Goal: Task Accomplishment & Management: Manage account settings

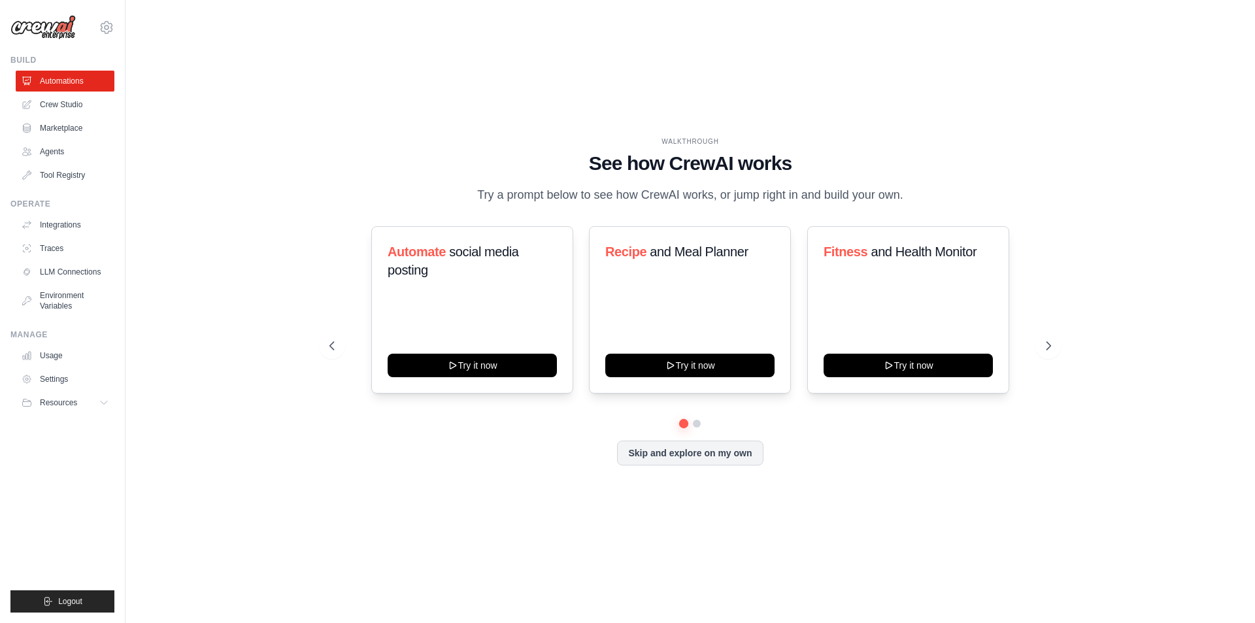
drag, startPoint x: 712, startPoint y: 455, endPoint x: 1019, endPoint y: 430, distance: 308.1
click at [1017, 441] on div "Skip and explore on my own" at bounding box center [689, 452] width 721 height 25
click at [1049, 339] on icon at bounding box center [1049, 345] width 13 height 13
click at [1051, 341] on icon at bounding box center [1049, 345] width 13 height 13
click at [338, 338] on button at bounding box center [332, 346] width 26 height 26
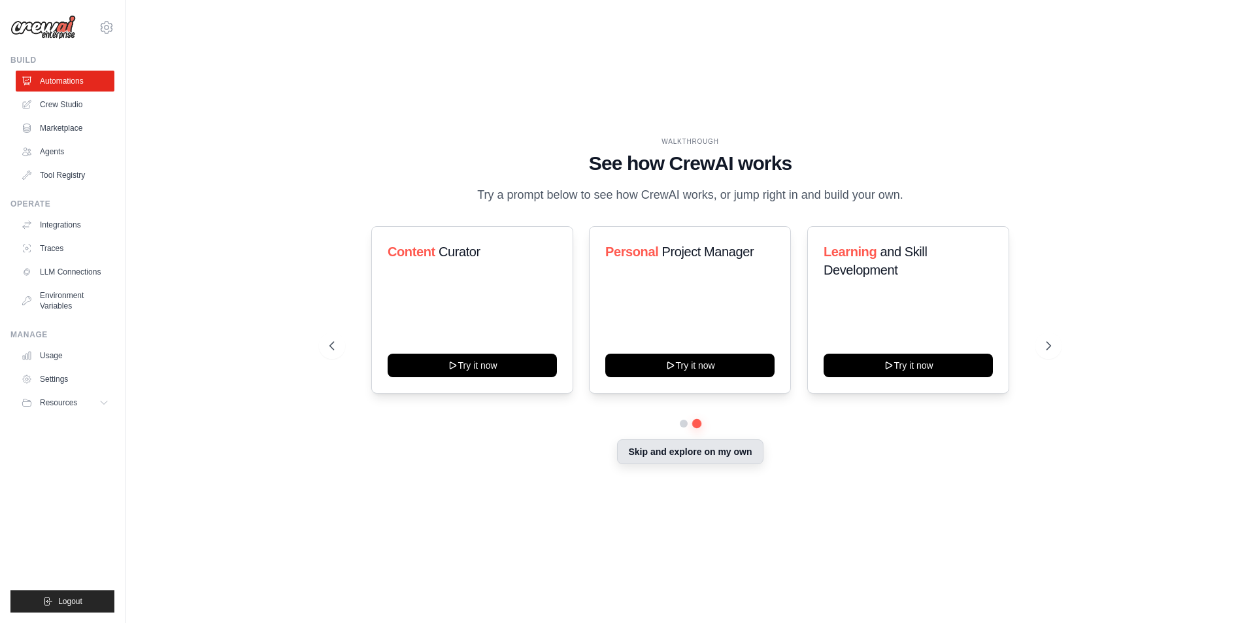
click at [638, 463] on button "Skip and explore on my own" at bounding box center [690, 451] width 146 height 25
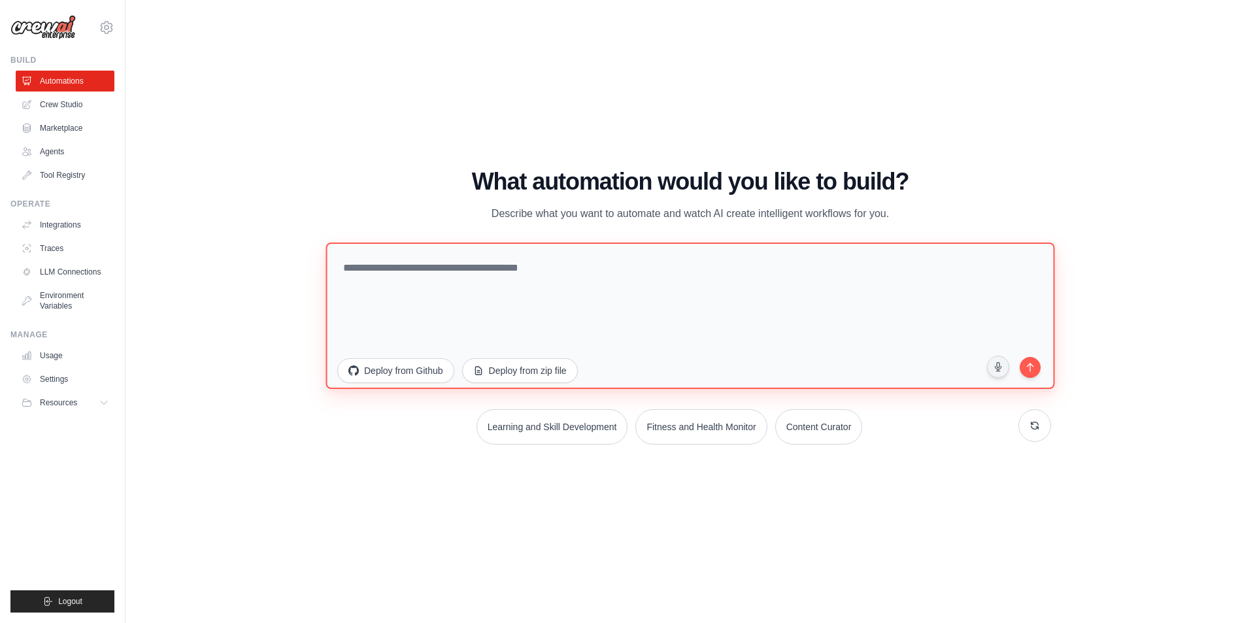
click at [438, 276] on textarea at bounding box center [689, 315] width 729 height 146
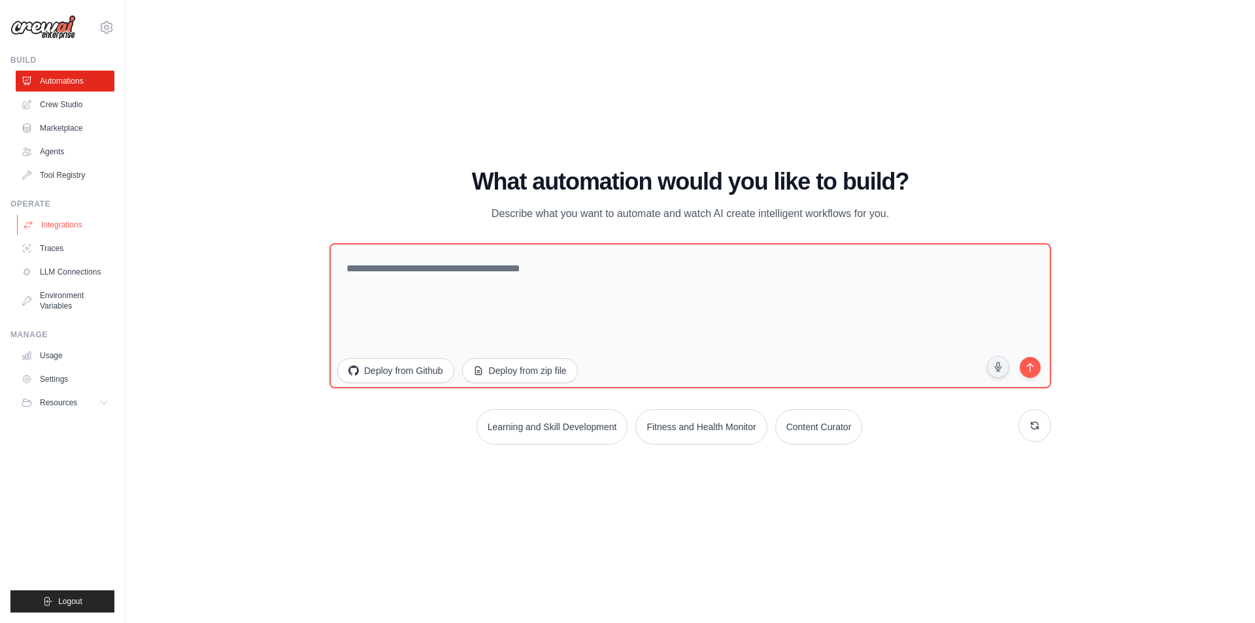
click at [82, 227] on link "Integrations" at bounding box center [66, 224] width 99 height 21
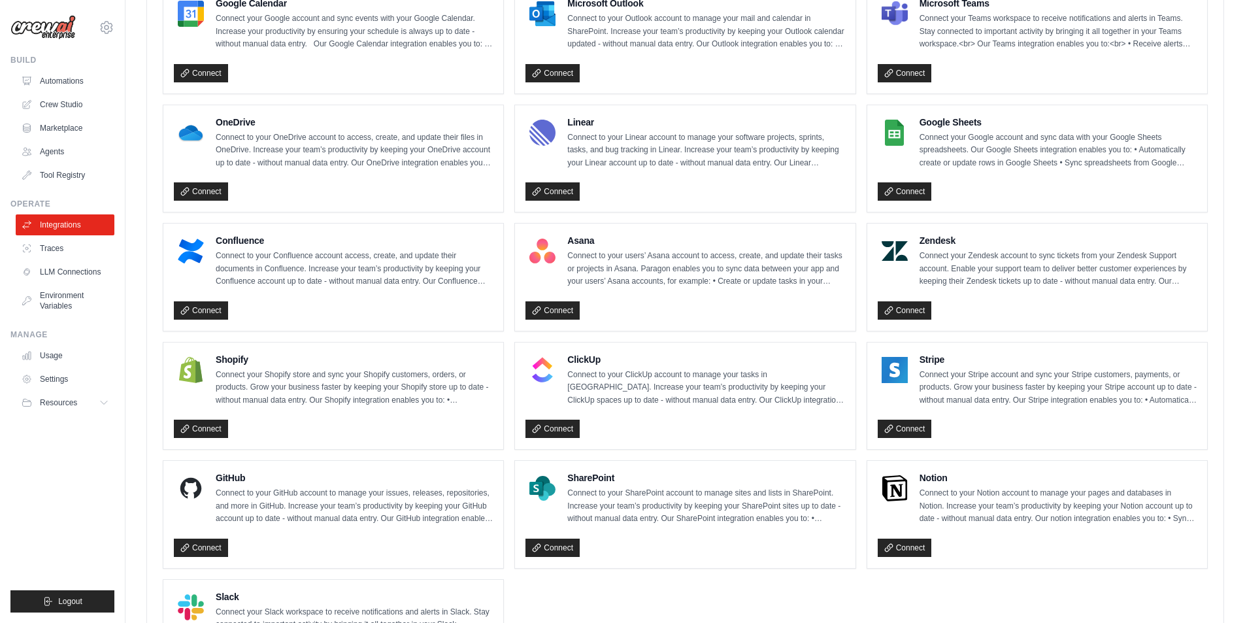
scroll to position [653, 0]
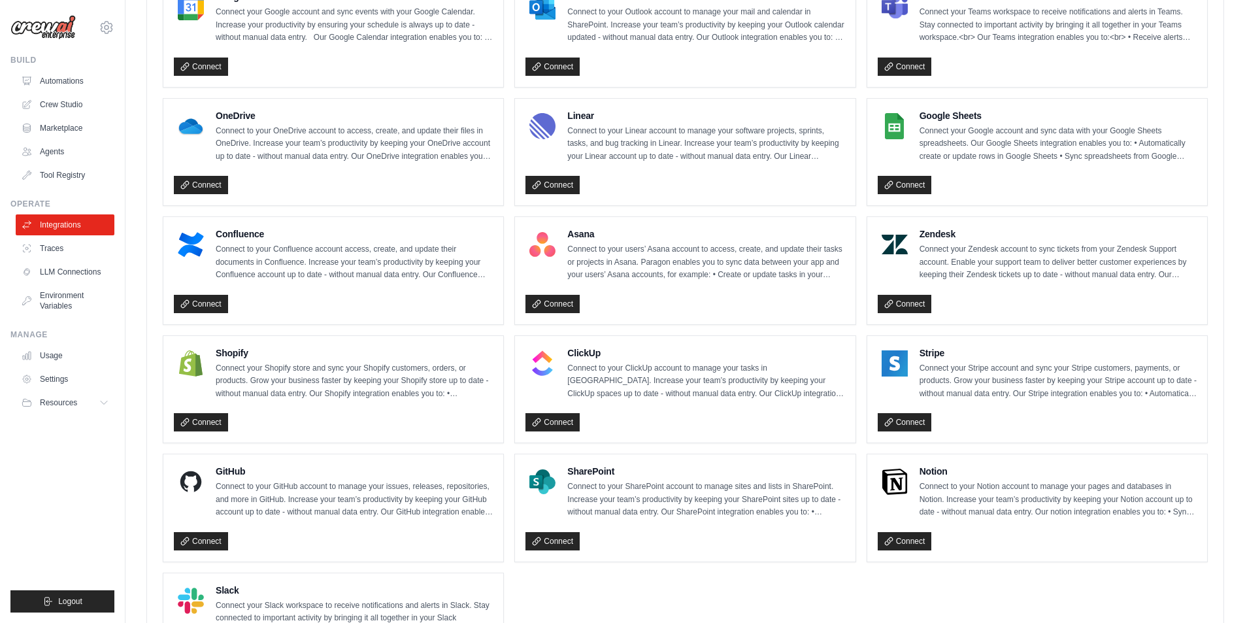
click at [195, 361] on img at bounding box center [191, 363] width 26 height 26
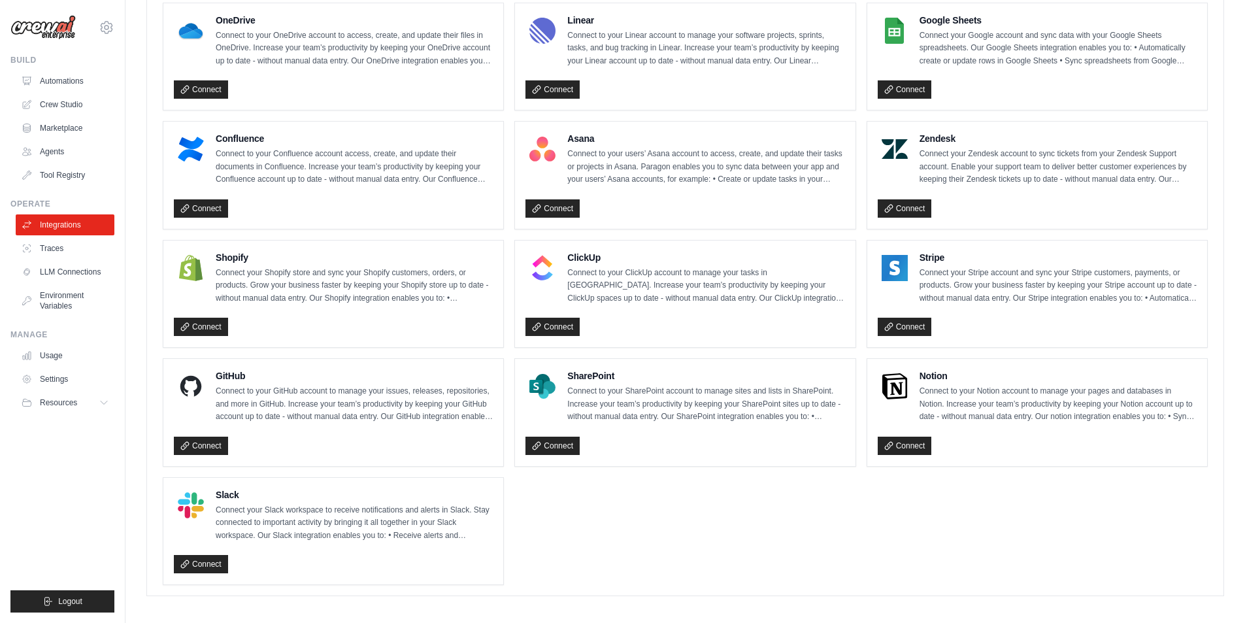
scroll to position [756, 0]
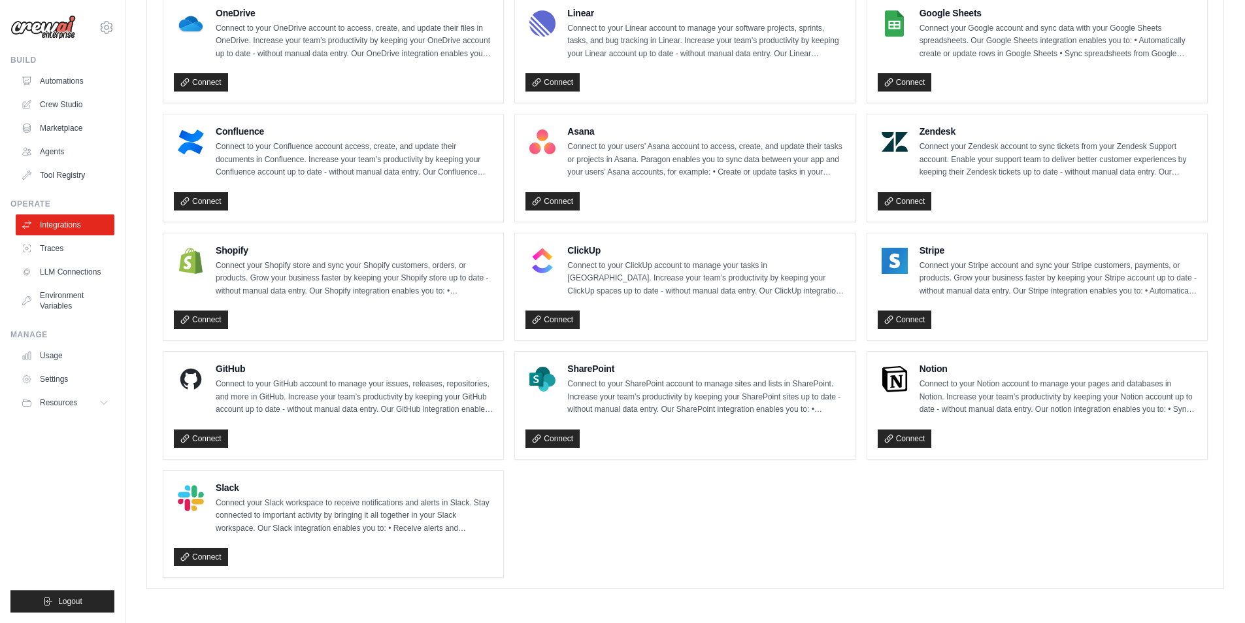
click at [636, 392] on p "Connect to your SharePoint account to manage sites and lists in SharePoint. Inc…" at bounding box center [705, 397] width 277 height 39
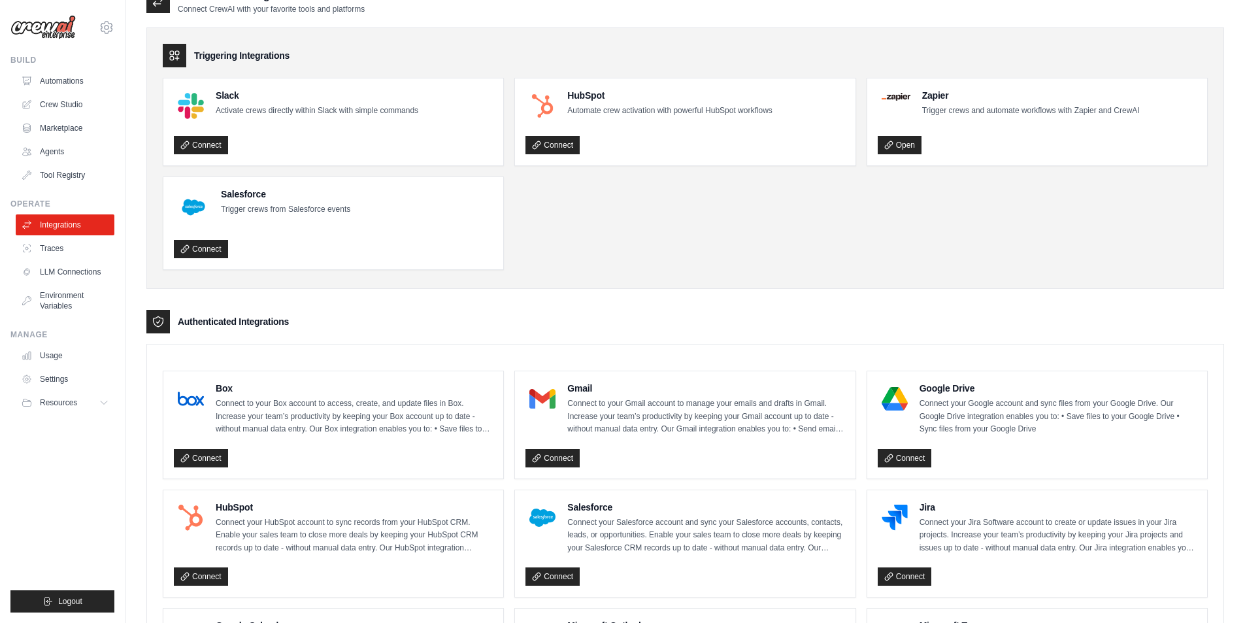
scroll to position [0, 0]
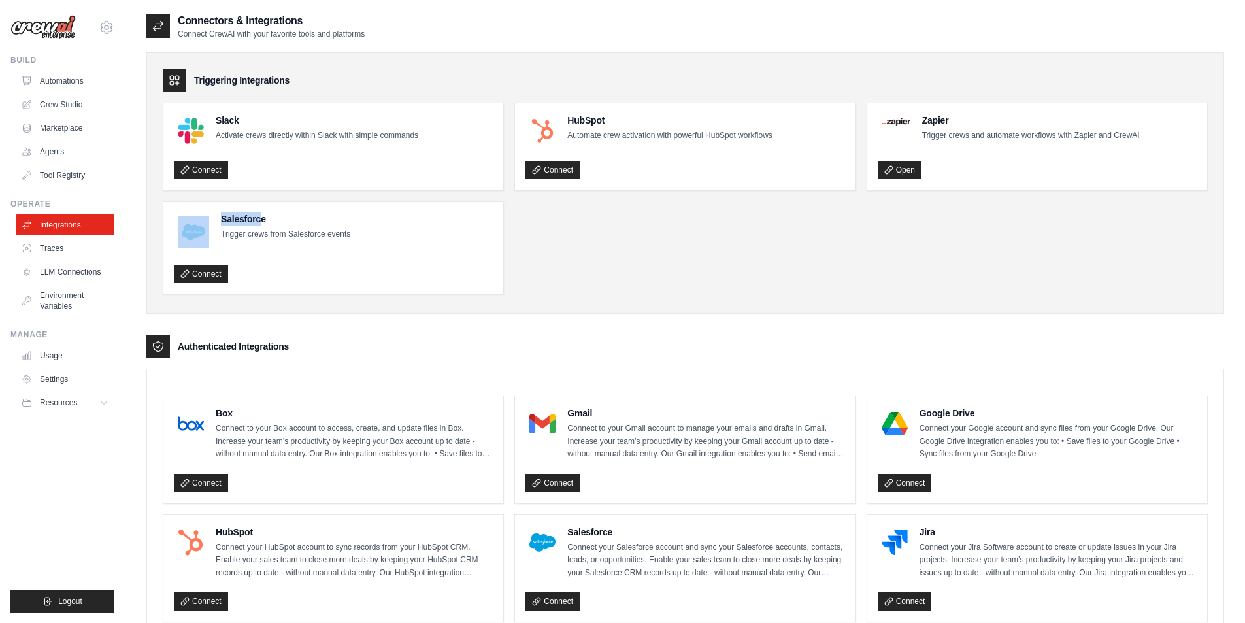
drag, startPoint x: 259, startPoint y: 217, endPoint x: 209, endPoint y: 218, distance: 49.7
click at [209, 218] on div "Salesforce Trigger crews from Salesforce events" at bounding box center [262, 231] width 176 height 39
click at [272, 222] on h4 "Salesforce" at bounding box center [285, 218] width 129 height 13
drag, startPoint x: 272, startPoint y: 222, endPoint x: 223, endPoint y: 221, distance: 48.4
click at [223, 221] on h4 "Salesforce" at bounding box center [285, 218] width 129 height 13
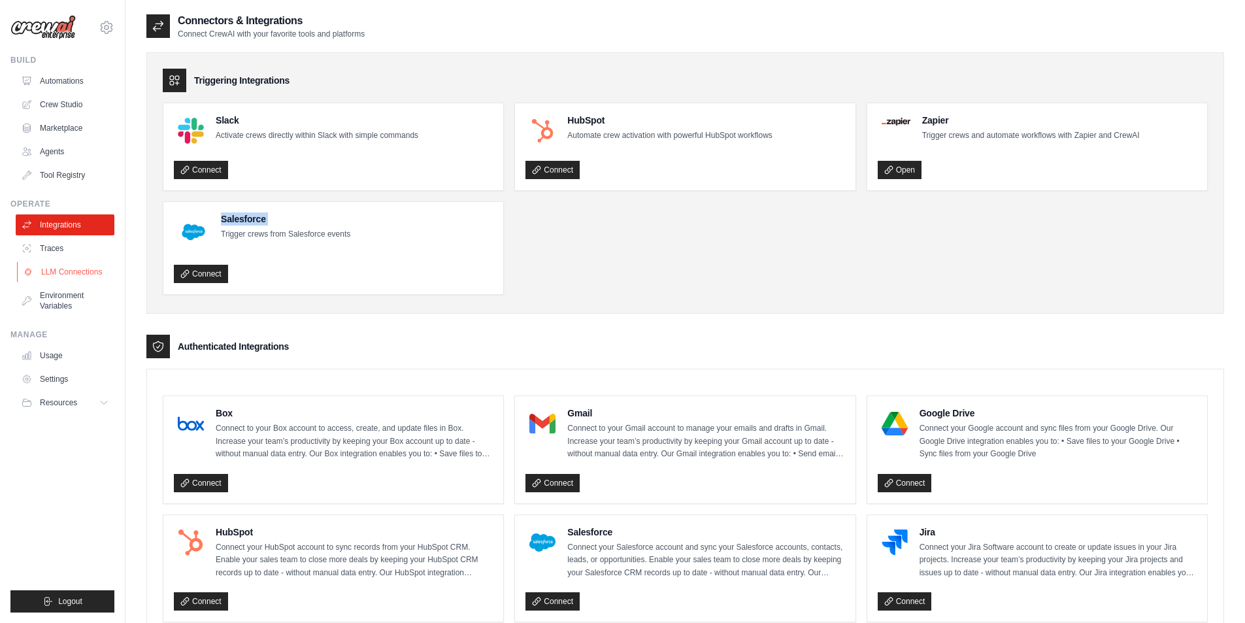
click at [89, 265] on link "LLM Connections" at bounding box center [66, 271] width 99 height 21
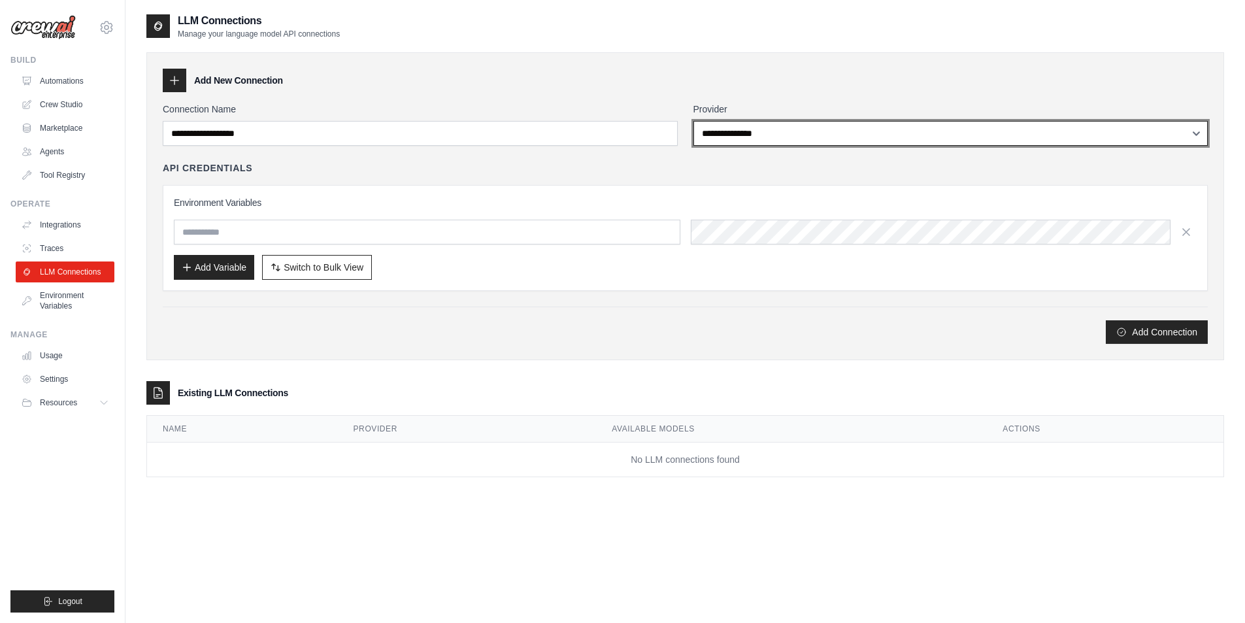
click at [760, 141] on select "**********" at bounding box center [950, 133] width 515 height 25
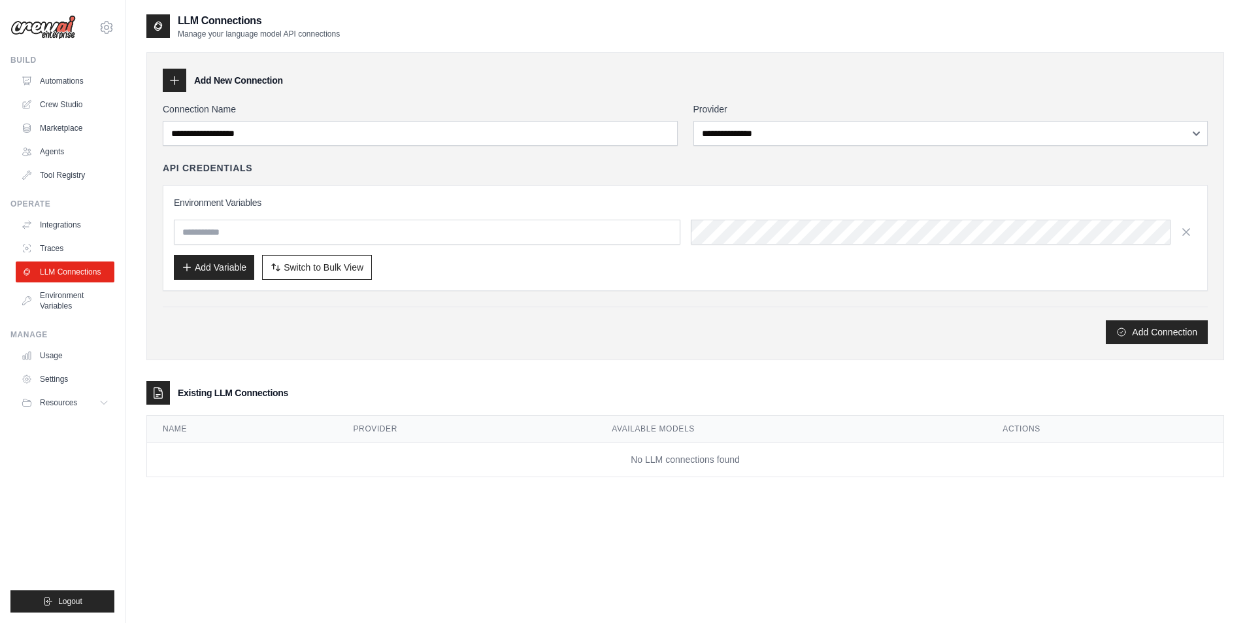
click at [367, 185] on div "Environment Variables Add Variable Switch to Bulk View Switch to Table View" at bounding box center [685, 238] width 1045 height 106
click at [99, 405] on button "Resources" at bounding box center [66, 402] width 99 height 21
click at [73, 485] on span "Video Tutorials" at bounding box center [72, 487] width 52 height 10
click at [67, 447] on span "GitHub" at bounding box center [58, 445] width 24 height 10
click at [107, 30] on icon at bounding box center [107, 28] width 16 height 16
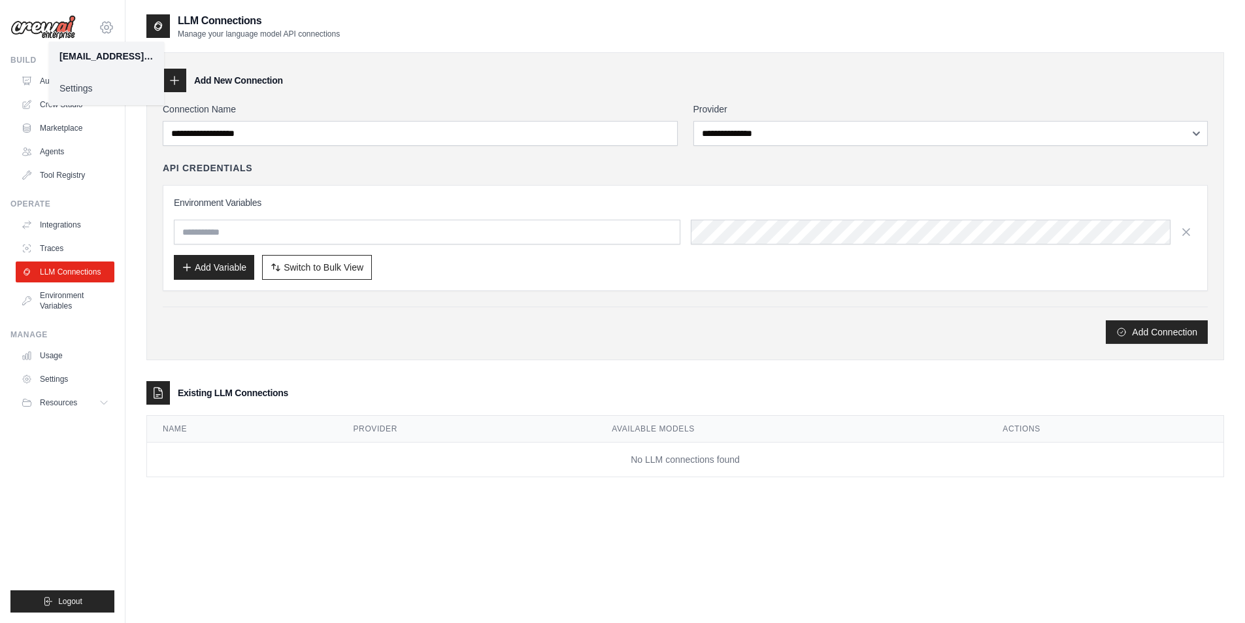
click at [107, 30] on icon at bounding box center [107, 28] width 16 height 16
click at [88, 404] on button "Resources" at bounding box center [66, 402] width 99 height 21
click at [90, 426] on span "Documentation" at bounding box center [72, 425] width 53 height 10
click at [250, 222] on input "text" at bounding box center [427, 232] width 506 height 25
click at [888, 218] on div "Environment Variables Add Variable Switch to Bulk View Switch to Table View" at bounding box center [685, 238] width 1023 height 84
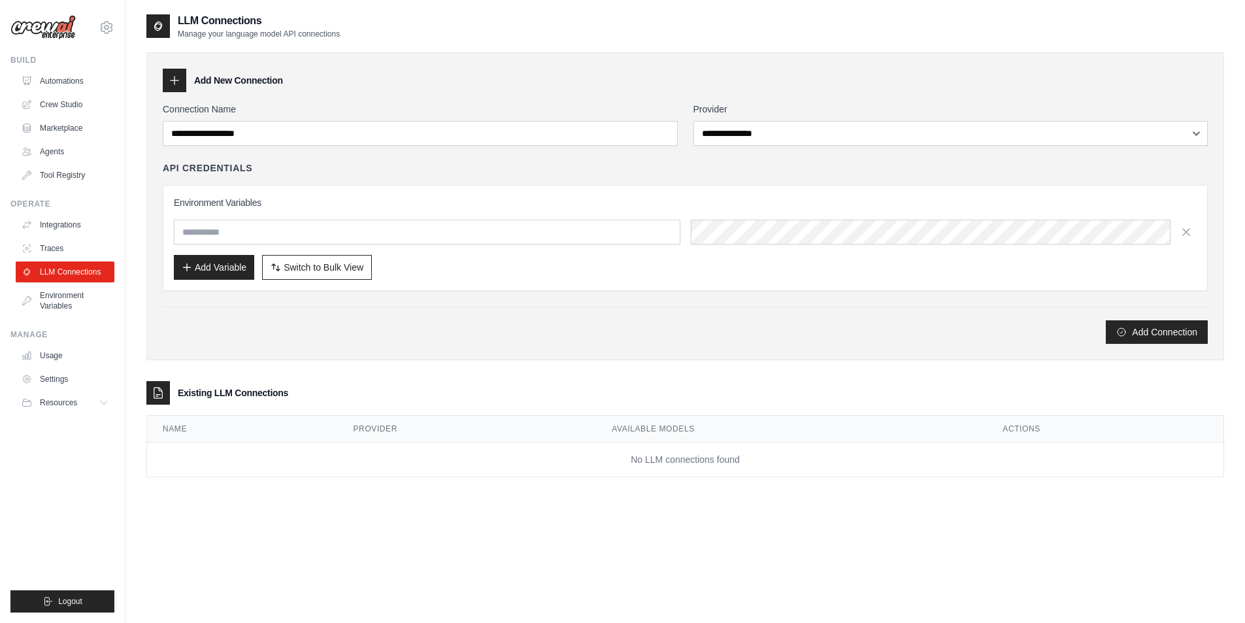
drag, startPoint x: 535, startPoint y: 182, endPoint x: 428, endPoint y: 176, distance: 106.7
click at [429, 176] on div "API Credentials Environment Variables Add Variable Switch to Bulk View Switch t…" at bounding box center [685, 225] width 1045 height 129
drag, startPoint x: 245, startPoint y: 206, endPoint x: 439, endPoint y: 340, distance: 235.4
click at [434, 342] on div "**********" at bounding box center [685, 223] width 1045 height 241
click at [440, 338] on div "Add Connection" at bounding box center [685, 332] width 1045 height 24
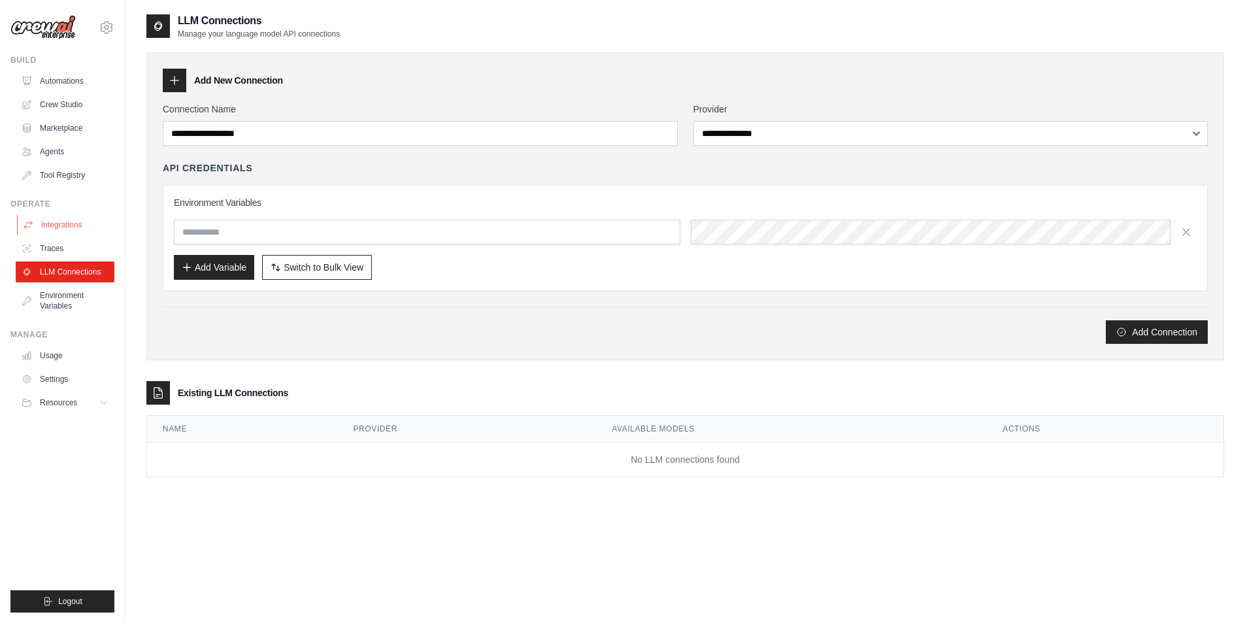
click at [59, 220] on link "Integrations" at bounding box center [66, 224] width 99 height 21
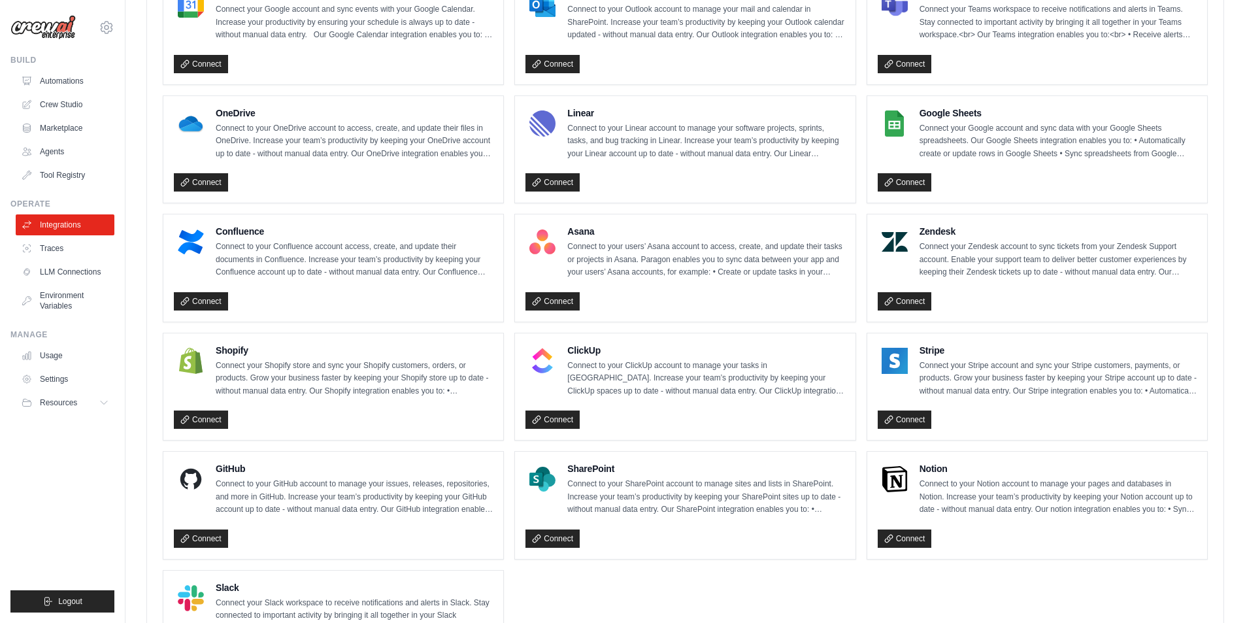
scroll to position [560, 0]
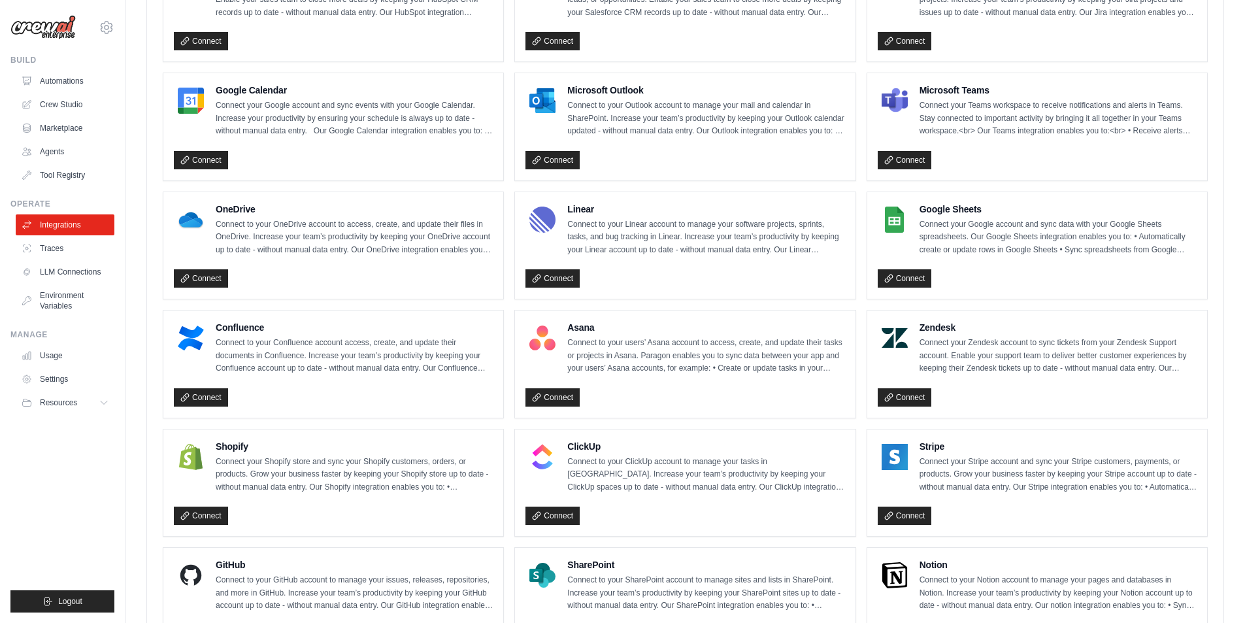
click at [77, 259] on ul "Integrations Traces LLM Connections Environment Variables" at bounding box center [65, 265] width 99 height 102
click at [74, 254] on link "Traces" at bounding box center [66, 248] width 99 height 21
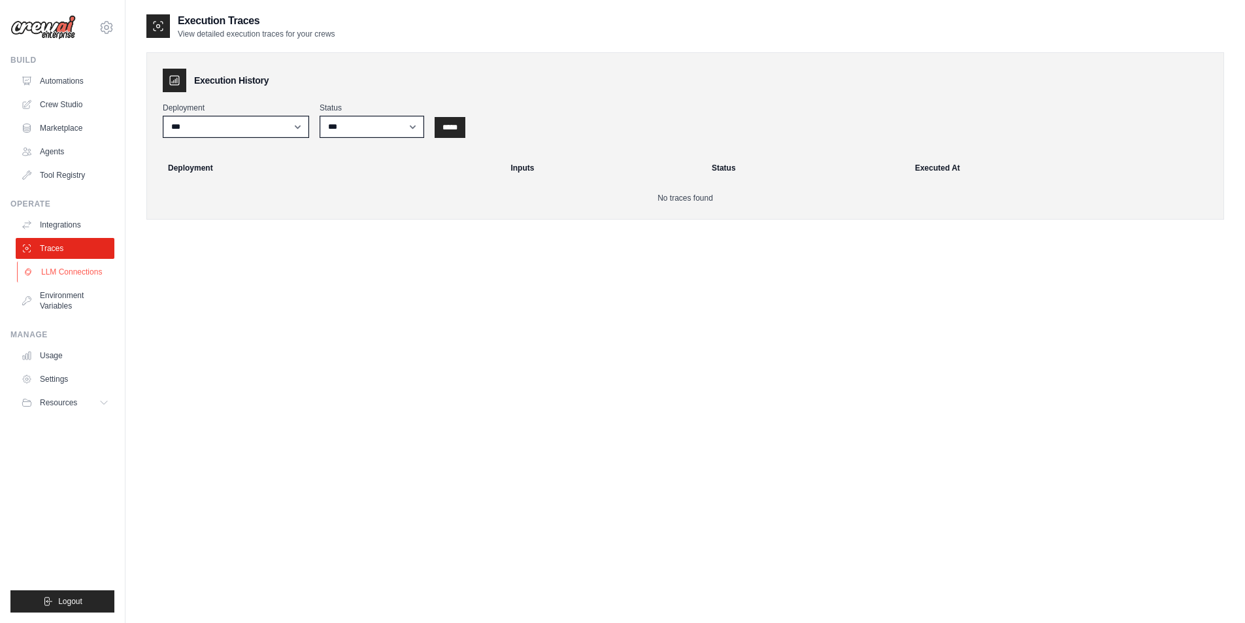
click at [78, 268] on link "LLM Connections" at bounding box center [66, 271] width 99 height 21
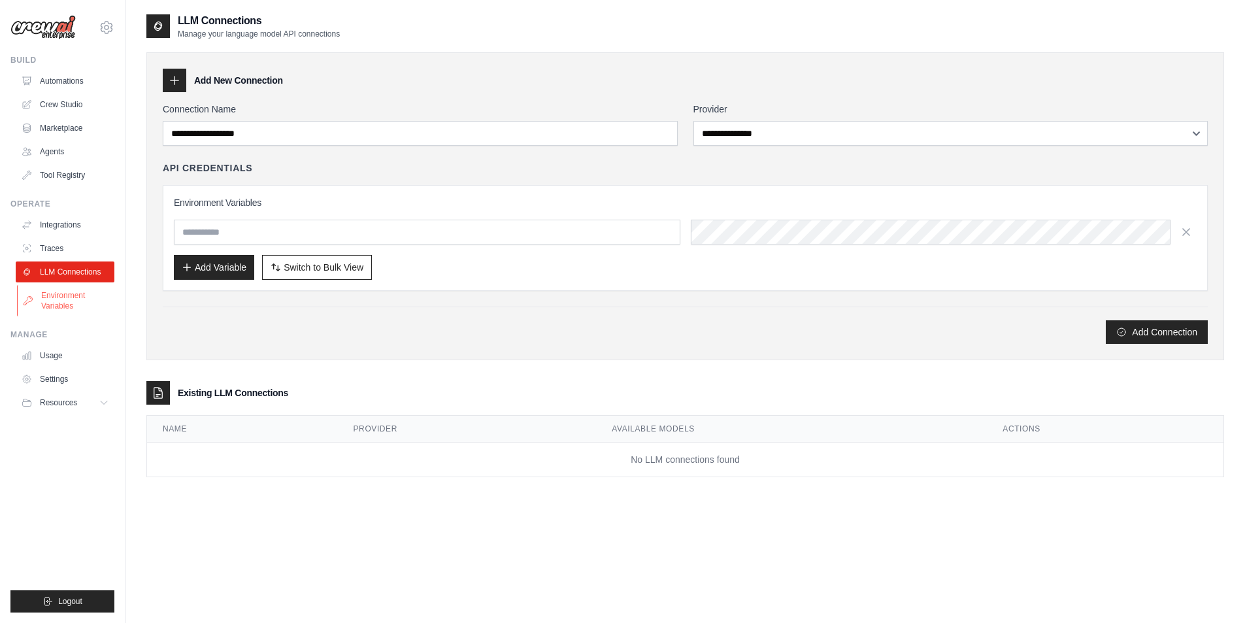
click at [69, 289] on link "Environment Variables" at bounding box center [66, 300] width 99 height 31
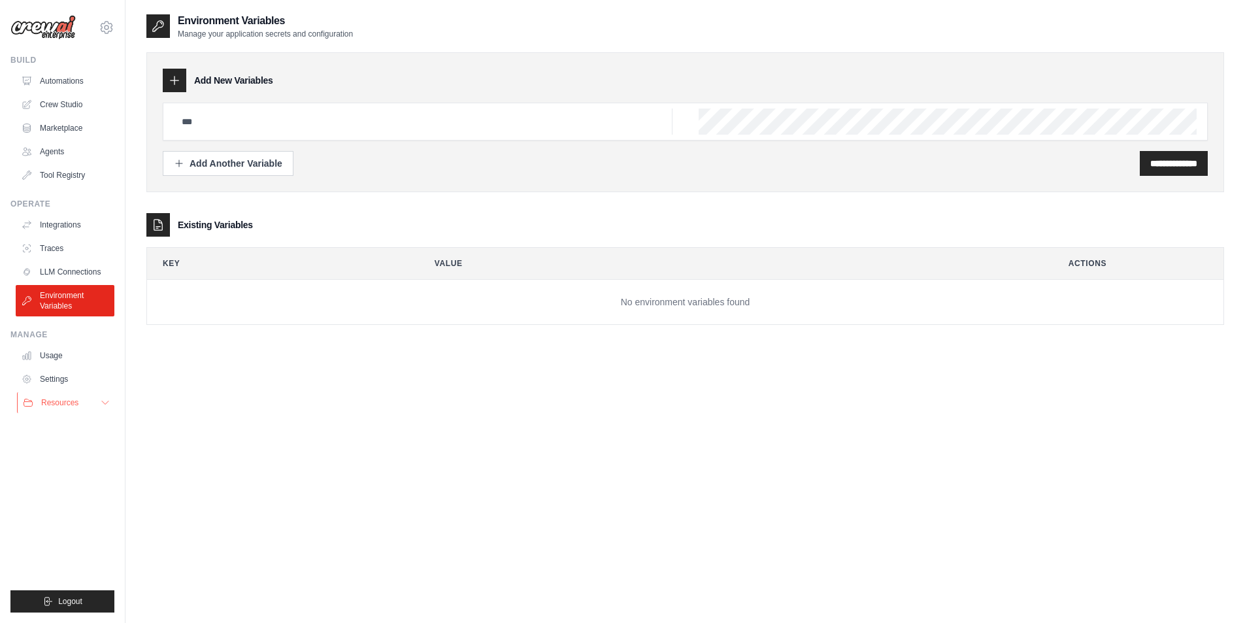
click at [90, 402] on button "Resources" at bounding box center [66, 402] width 99 height 21
click at [56, 348] on link "Usage" at bounding box center [66, 355] width 99 height 21
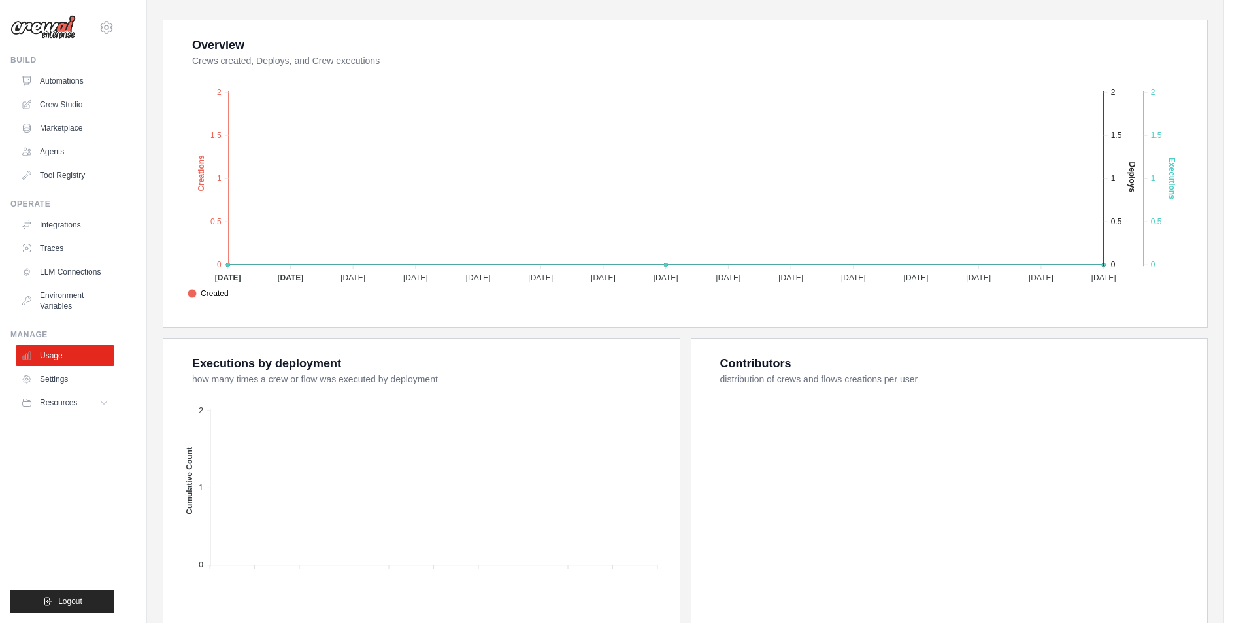
scroll to position [325, 0]
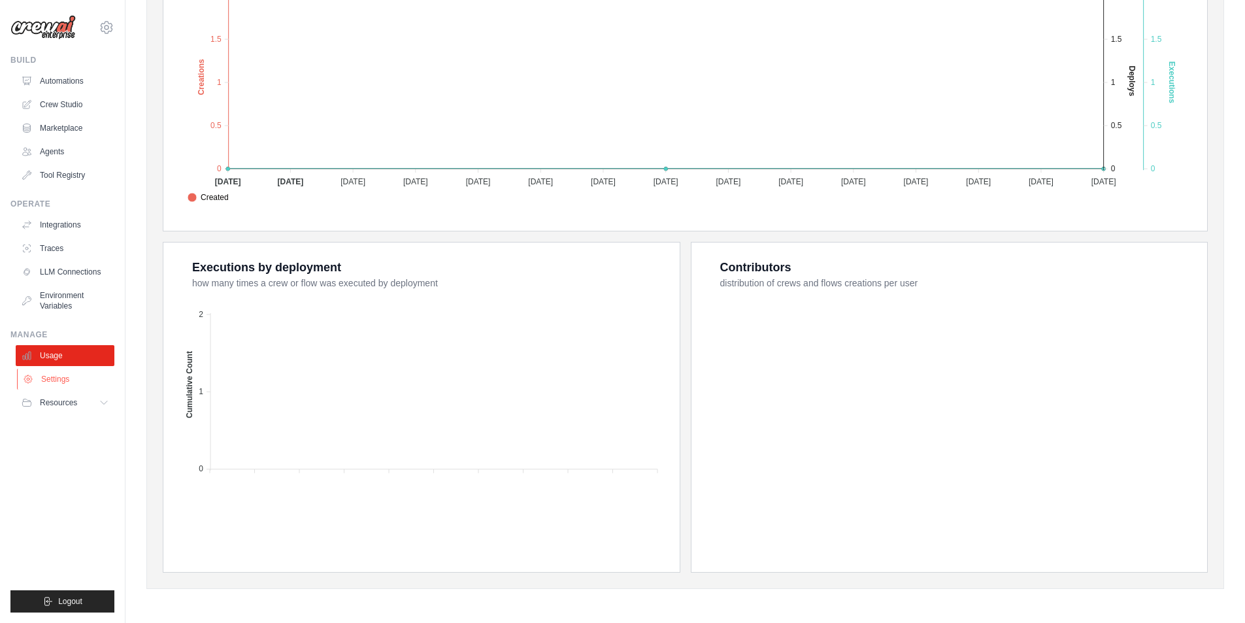
click at [94, 380] on link "Settings" at bounding box center [66, 379] width 99 height 21
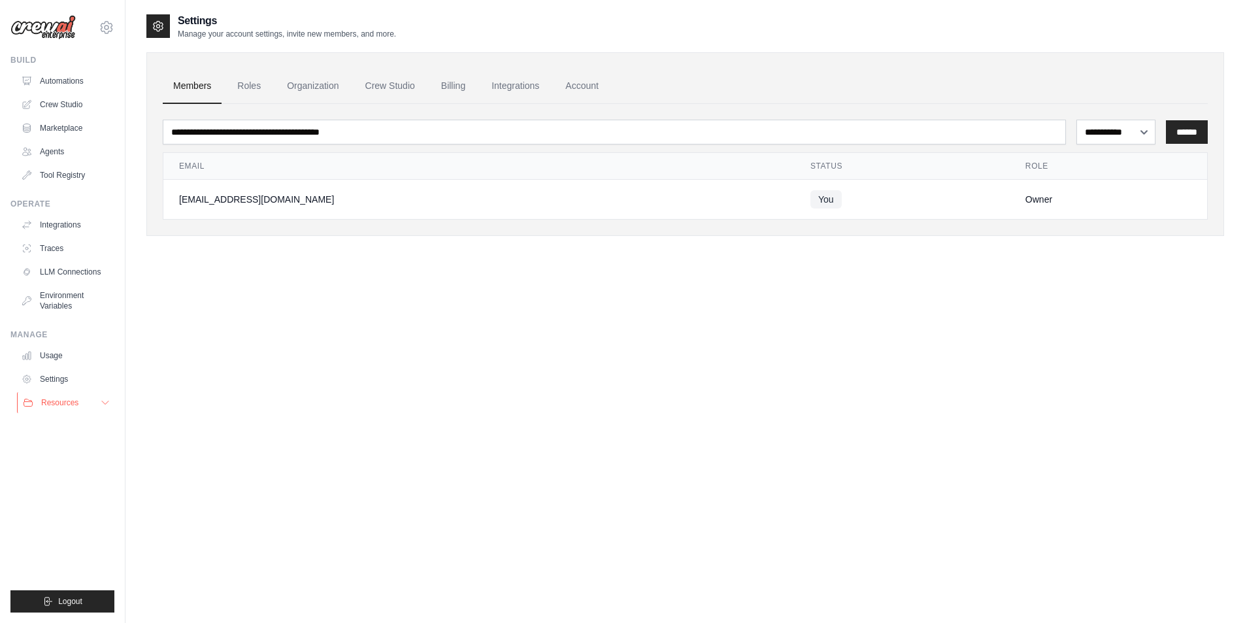
click at [99, 405] on button "Resources" at bounding box center [66, 402] width 99 height 21
